Goal: Task Accomplishment & Management: Use online tool/utility

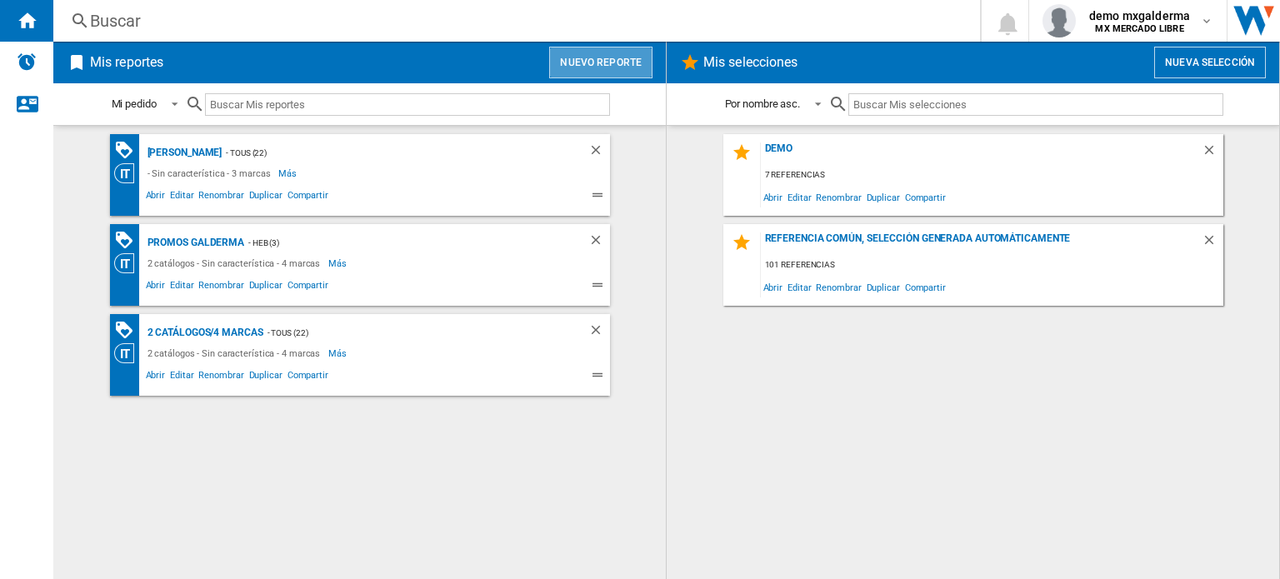
click at [639, 68] on button "Nuevo reporte" at bounding box center [600, 63] width 103 height 32
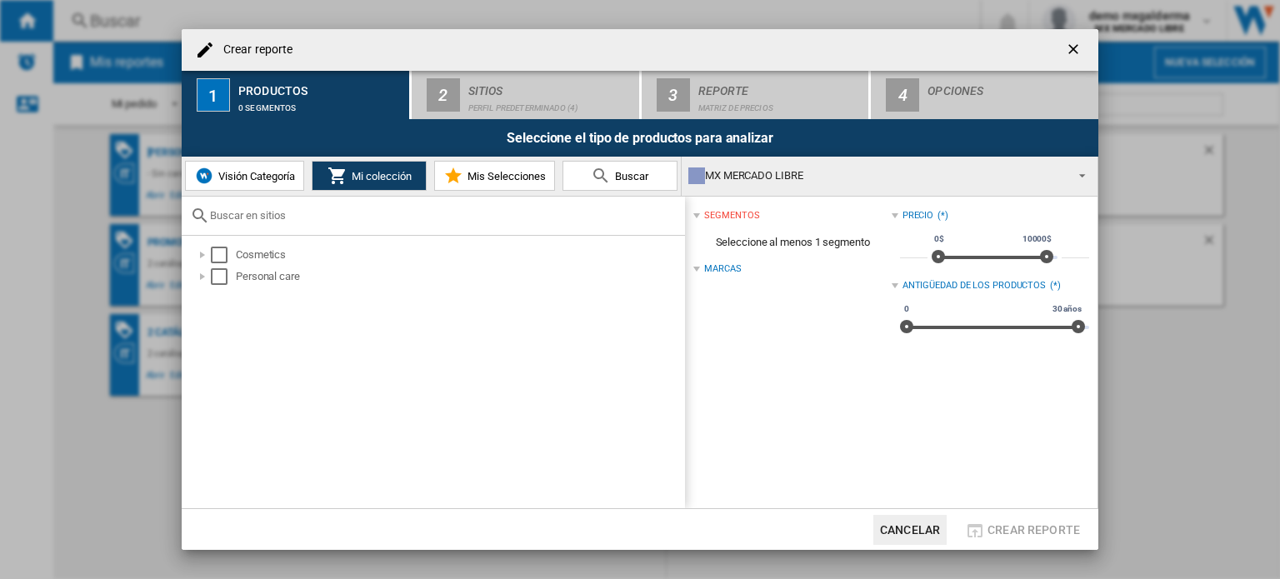
click at [249, 180] on span "Visión Categoría" at bounding box center [254, 176] width 81 height 13
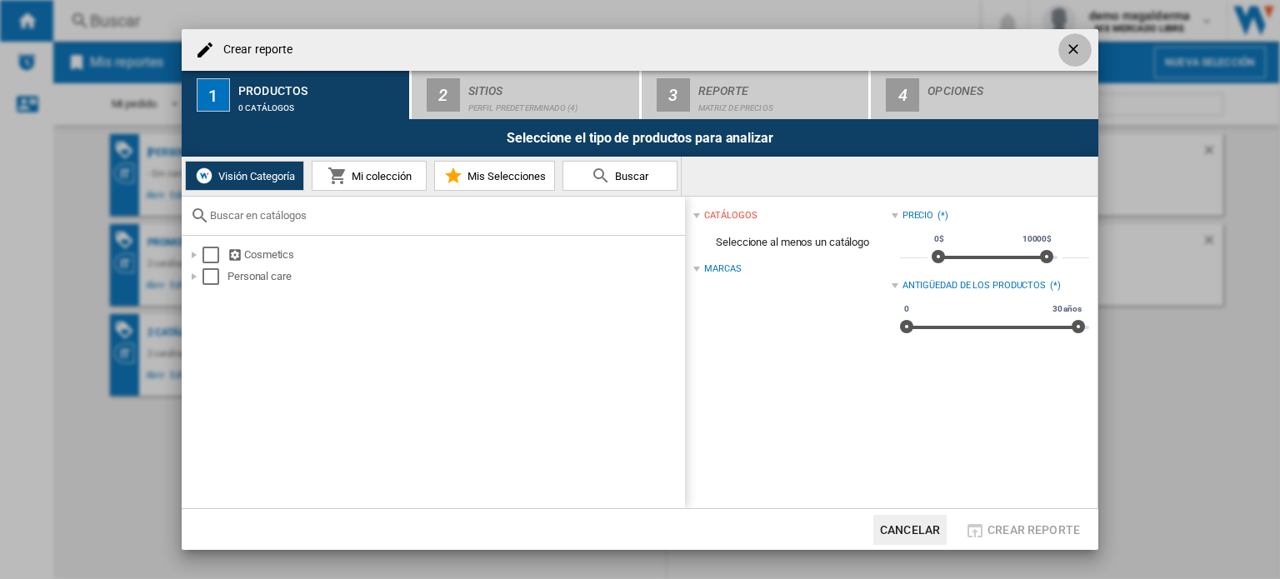
click at [1067, 53] on ng-md-icon "getI18NText('BUTTONS.CLOSE_DIALOG')" at bounding box center [1075, 51] width 20 height 20
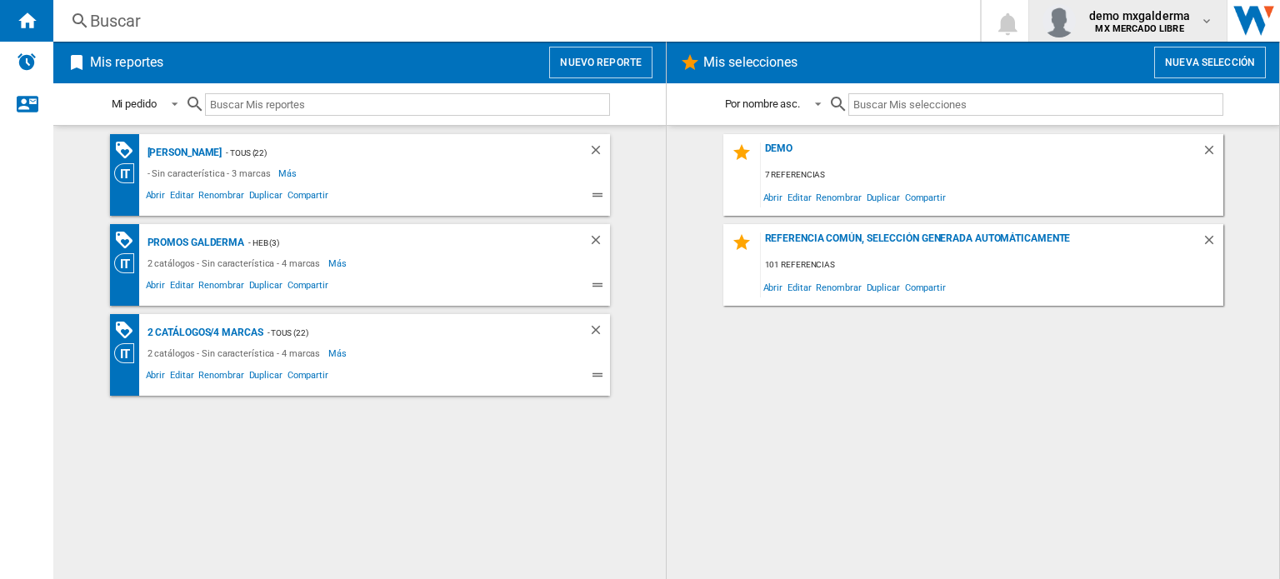
click at [1173, 28] on b "MX MERCADO LIBRE" at bounding box center [1139, 28] width 88 height 11
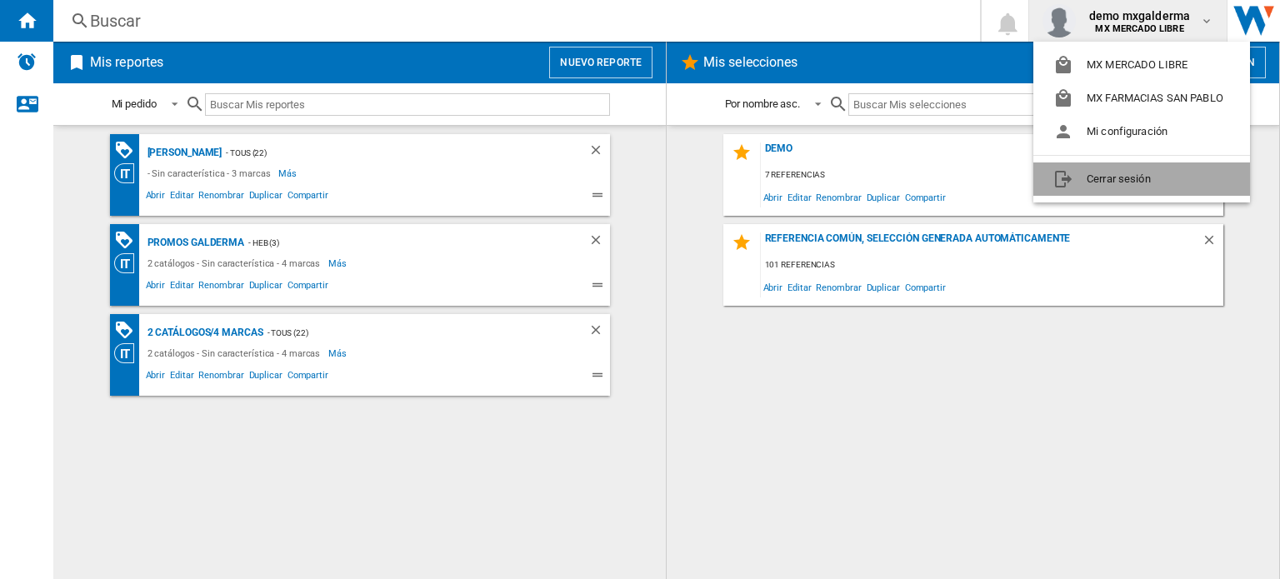
click at [1136, 176] on button "Cerrar sesión" at bounding box center [1142, 179] width 217 height 33
